Goal: Task Accomplishment & Management: Use online tool/utility

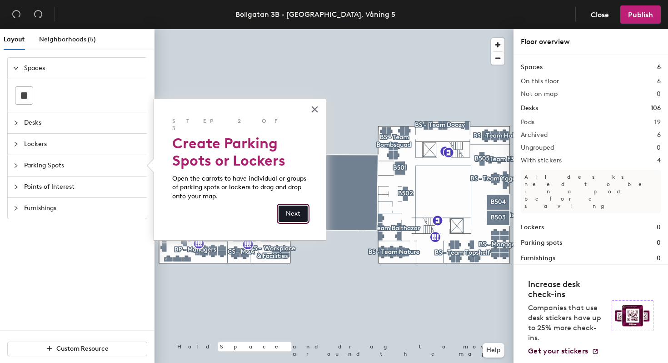
click at [297, 206] on button "Next" at bounding box center [293, 214] width 29 height 16
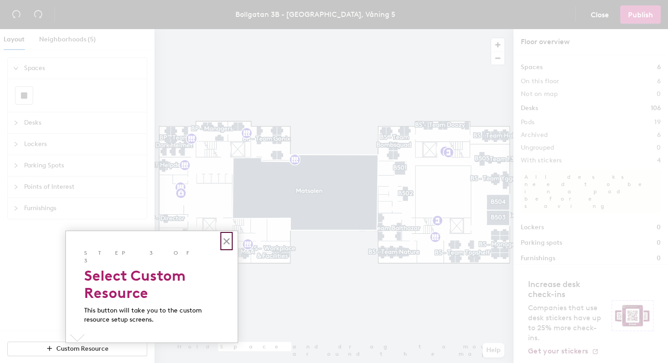
click at [227, 241] on button "×" at bounding box center [226, 241] width 9 height 15
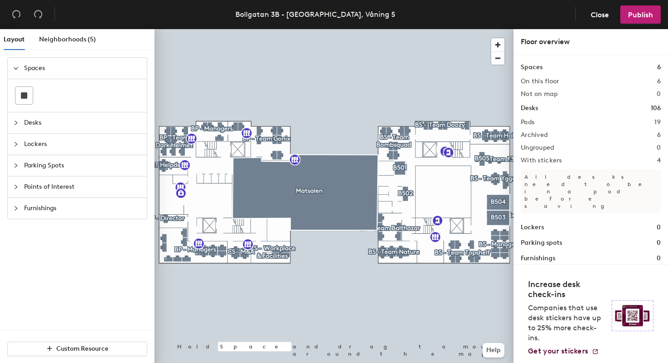
click at [16, 209] on icon "collapsed" at bounding box center [15, 208] width 5 height 5
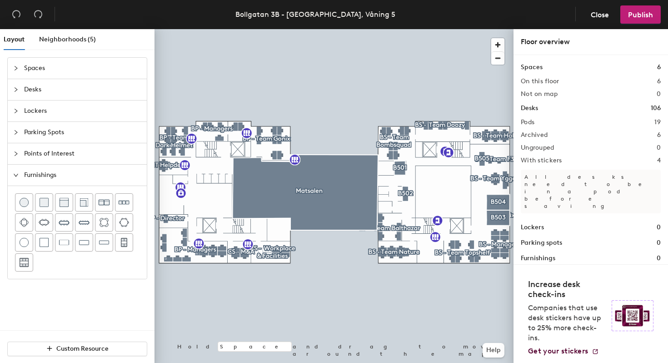
click at [17, 180] on div "Furnishings" at bounding box center [77, 175] width 139 height 21
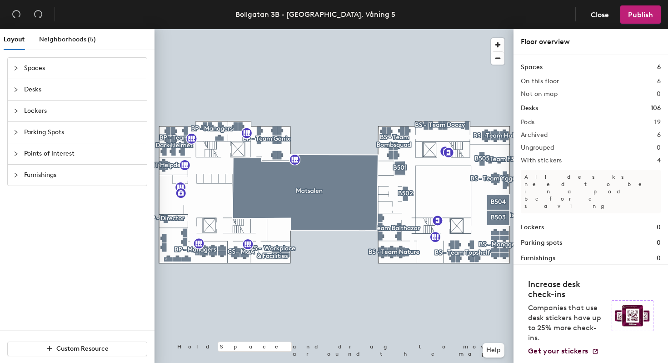
click at [17, 111] on icon "collapsed" at bounding box center [15, 110] width 5 height 5
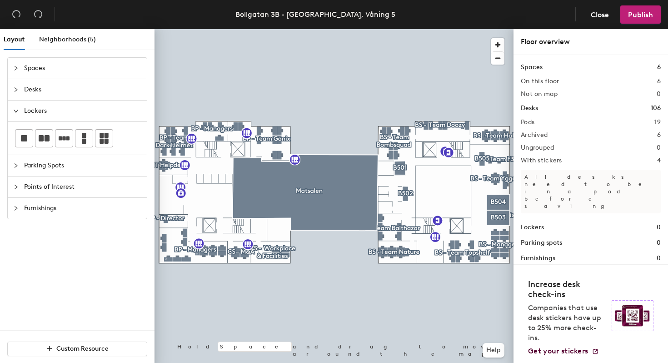
click at [17, 111] on icon "expanded" at bounding box center [15, 110] width 5 height 5
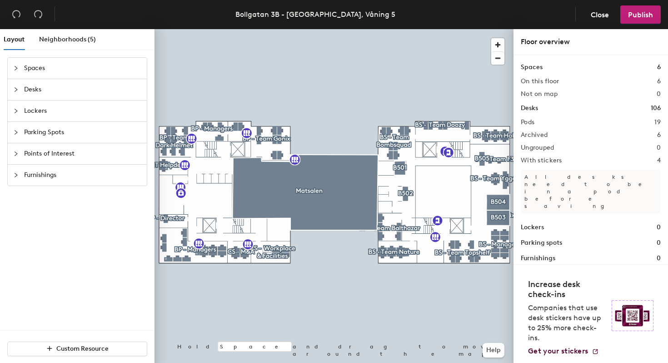
click at [16, 90] on icon "collapsed" at bounding box center [16, 89] width 3 height 5
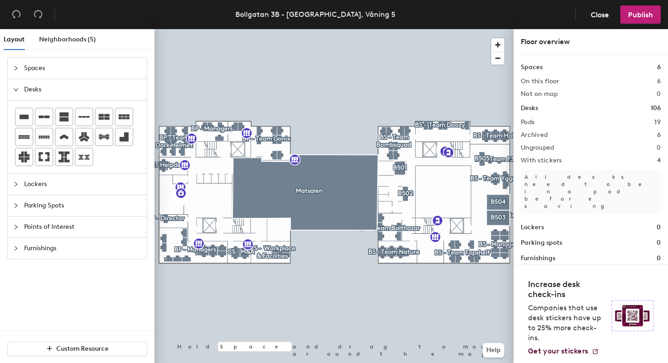
click at [16, 90] on icon "expanded" at bounding box center [16, 89] width 5 height 3
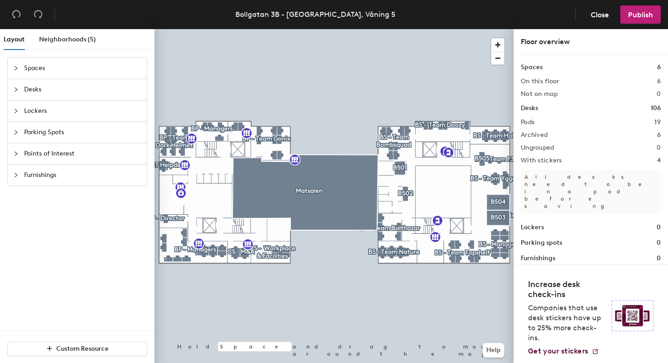
click at [19, 131] on div at bounding box center [18, 132] width 11 height 10
click at [91, 347] on span "Custom Resource" at bounding box center [82, 349] width 52 height 8
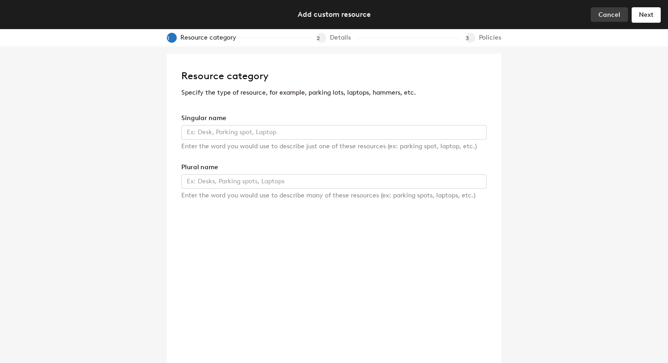
click at [610, 20] on button "Cancel" at bounding box center [609, 14] width 37 height 15
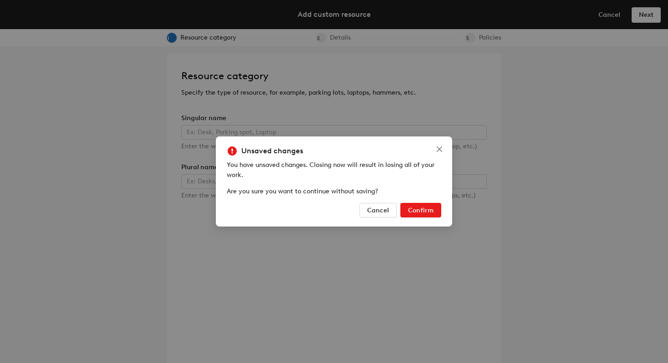
click at [429, 214] on span "Confirm" at bounding box center [420, 210] width 25 height 8
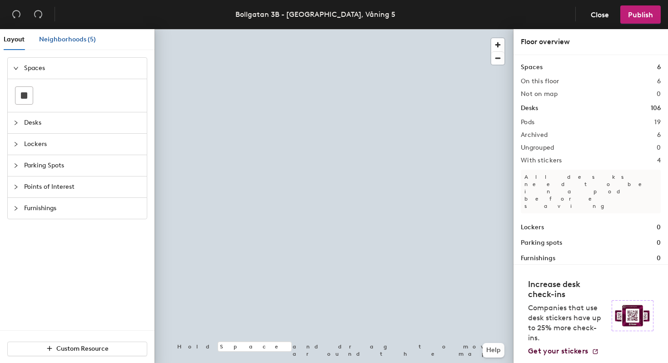
click at [62, 39] on span "Neighborhoods (5)" at bounding box center [67, 39] width 57 height 8
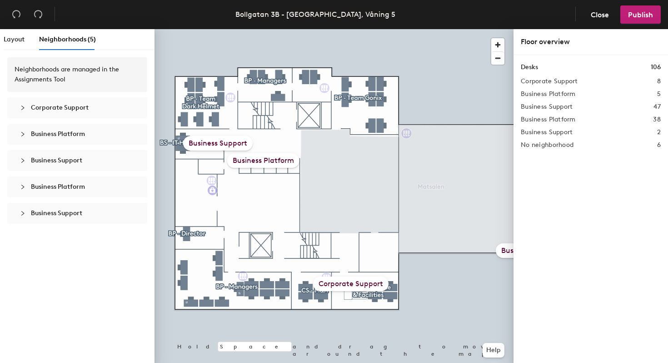
click at [23, 136] on icon "collapsed" at bounding box center [22, 133] width 5 height 5
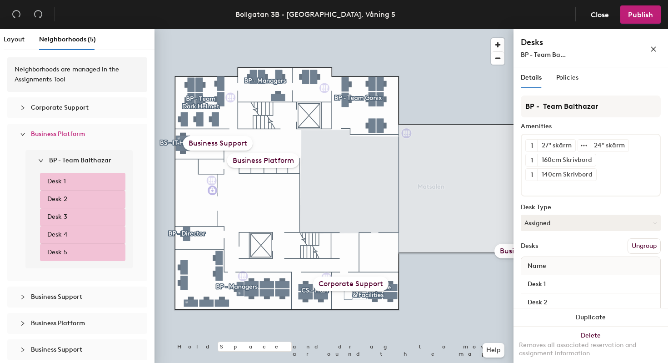
click at [23, 136] on icon "expanded" at bounding box center [22, 133] width 5 height 5
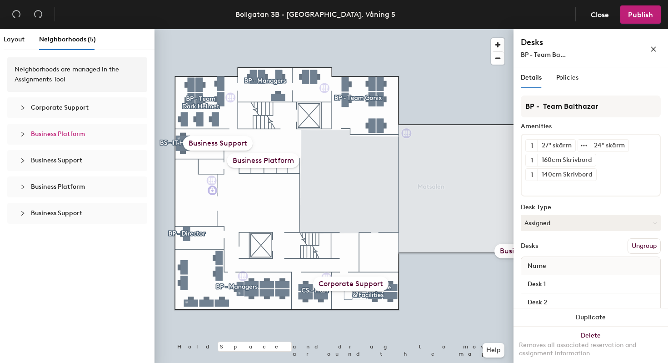
click at [20, 158] on icon "collapsed" at bounding box center [22, 160] width 5 height 5
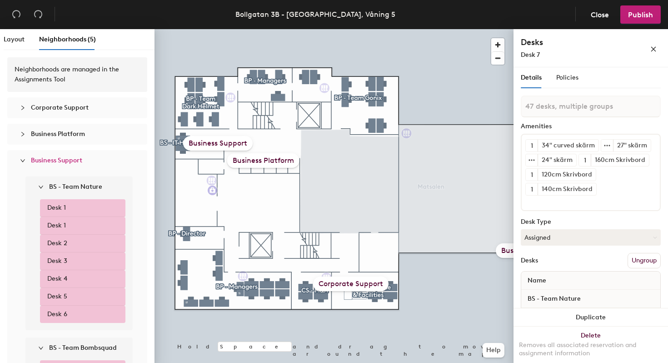
click at [20, 158] on icon "expanded" at bounding box center [22, 160] width 5 height 5
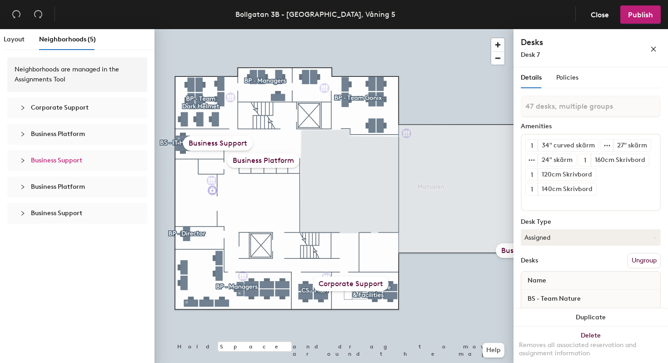
click at [26, 134] on div at bounding box center [25, 134] width 11 height 10
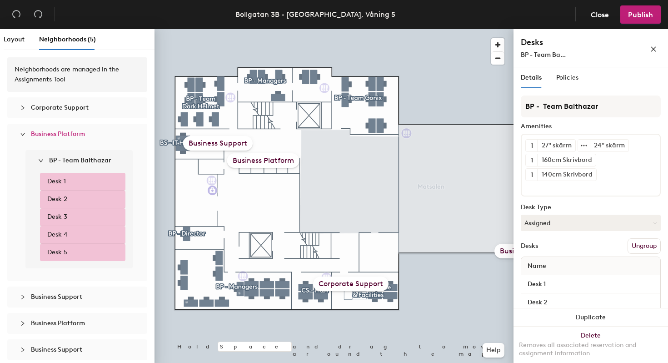
click at [24, 136] on icon "expanded" at bounding box center [22, 133] width 5 height 5
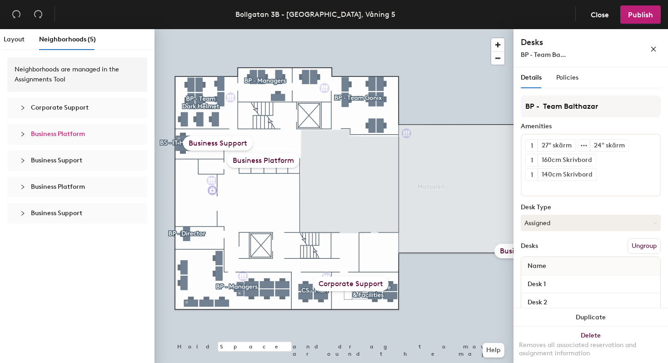
click at [20, 107] on icon "collapsed" at bounding box center [22, 107] width 5 height 5
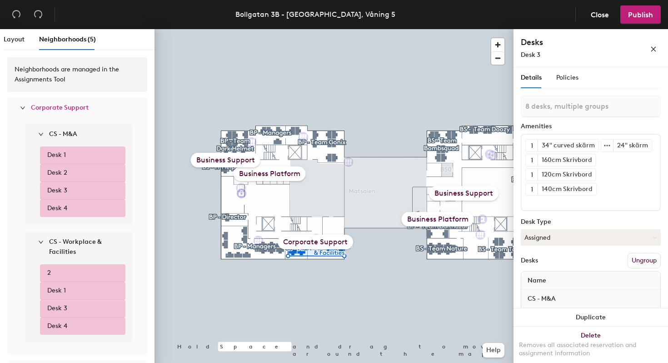
click at [67, 151] on li "Desk 1" at bounding box center [82, 155] width 85 height 18
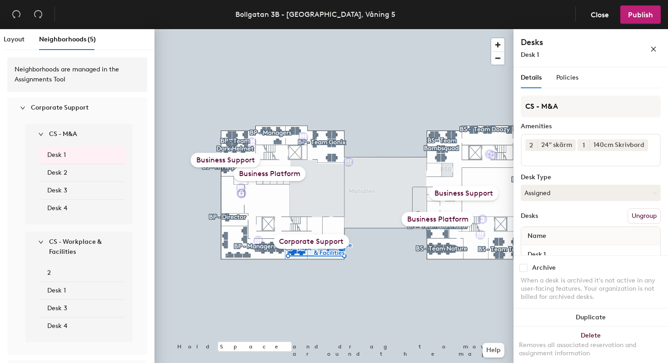
click at [67, 151] on li "Desk 1" at bounding box center [82, 155] width 85 height 18
click at [8, 35] on span "Layout" at bounding box center [14, 39] width 21 height 8
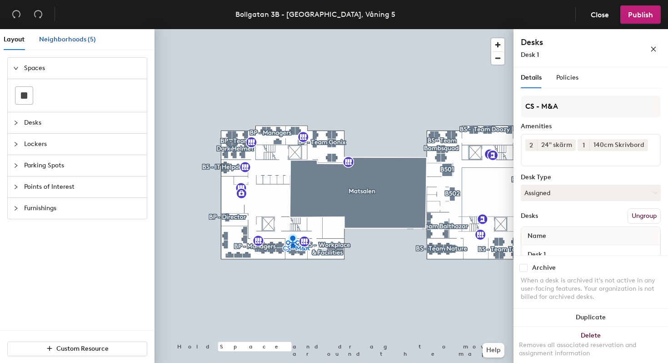
click at [54, 41] on span "Neighborhoods (5)" at bounding box center [67, 39] width 57 height 8
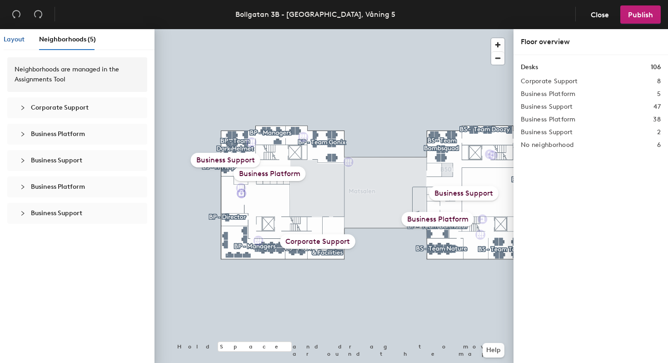
click at [15, 40] on span "Layout" at bounding box center [14, 39] width 21 height 8
